Goal: Transaction & Acquisition: Obtain resource

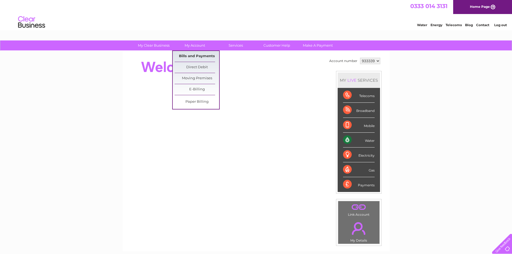
click at [195, 53] on link "Bills and Payments" at bounding box center [197, 56] width 45 height 11
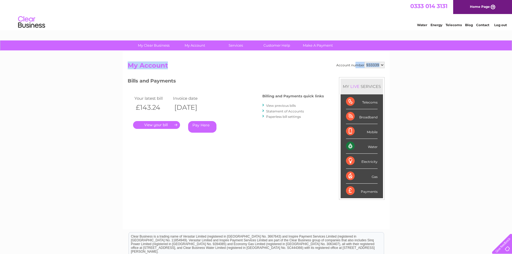
click at [157, 126] on link "." at bounding box center [156, 125] width 47 height 8
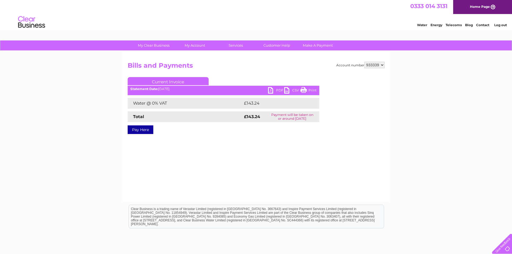
click at [271, 90] on link "PDF" at bounding box center [276, 91] width 16 height 8
